Goal: Navigation & Orientation: Find specific page/section

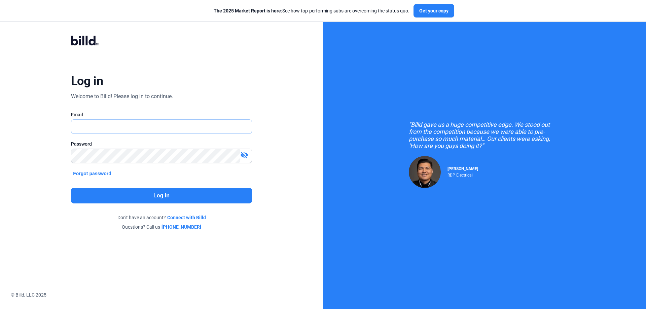
type input "[PERSON_NAME][EMAIL_ADDRESS][DOMAIN_NAME]"
click at [115, 187] on div "Log in Welcome to Billd! Please log in to continue. Email [PERSON_NAME][EMAIL_A…" at bounding box center [161, 133] width 232 height 221
click at [155, 198] on button "Log in" at bounding box center [161, 195] width 181 height 15
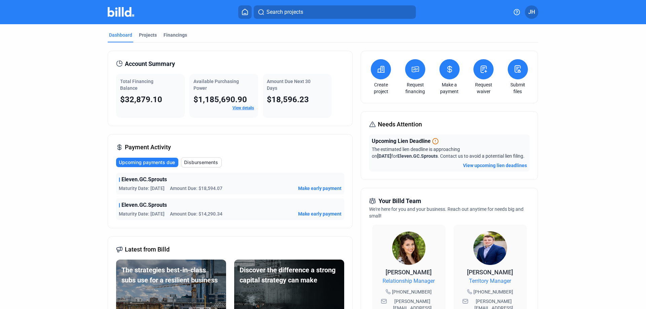
click at [139, 104] on div "$32,879.10" at bounding box center [150, 99] width 61 height 11
click at [165, 101] on div "$32,879.10" at bounding box center [150, 99] width 61 height 11
click at [125, 91] on div "Total Financing Balance" at bounding box center [150, 84] width 61 height 13
click at [159, 101] on span "$32,879.10" at bounding box center [141, 99] width 42 height 9
click at [245, 107] on link "View details" at bounding box center [243, 108] width 22 height 5
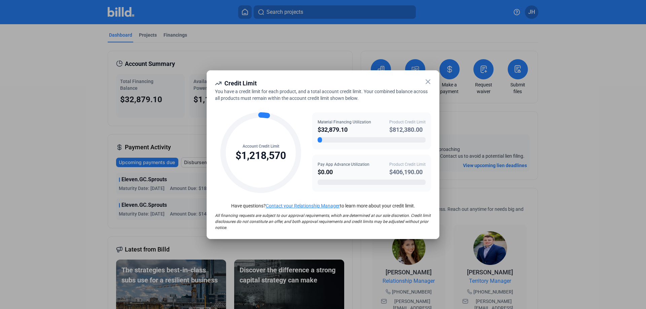
click at [434, 76] on div "Credit Limit You have a credit limit for each product, and a total account cred…" at bounding box center [322, 154] width 233 height 169
click at [426, 83] on icon at bounding box center [428, 82] width 8 height 8
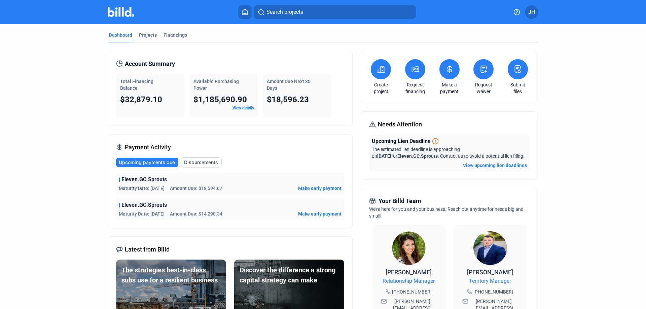
click at [281, 108] on div "Amount Due Next 30 Days $18,596.23" at bounding box center [297, 96] width 69 height 44
click at [152, 40] on div "Projects" at bounding box center [148, 37] width 21 height 11
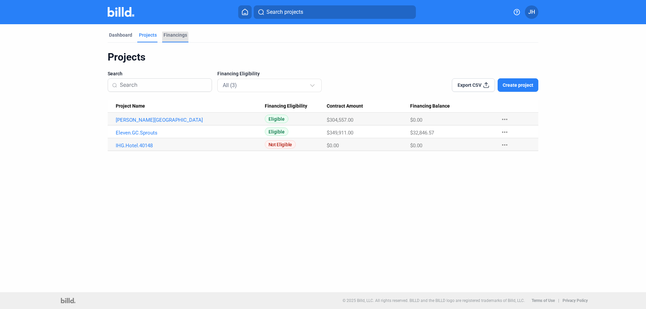
click at [173, 38] on div "Financings" at bounding box center [175, 35] width 24 height 7
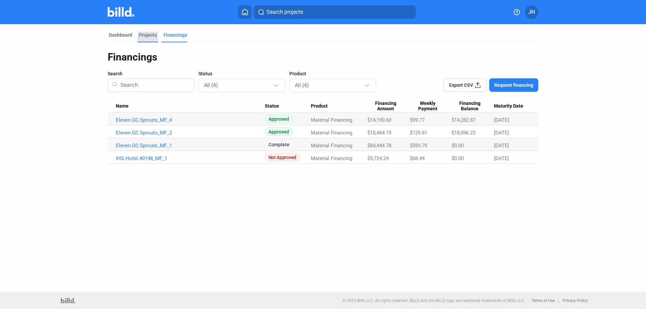
click at [145, 35] on div "Projects" at bounding box center [148, 35] width 18 height 7
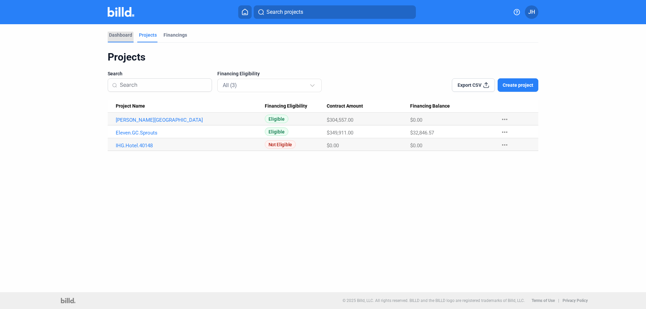
click at [120, 38] on div "Dashboard" at bounding box center [120, 35] width 23 height 7
